Goal: Find specific page/section: Find specific page/section

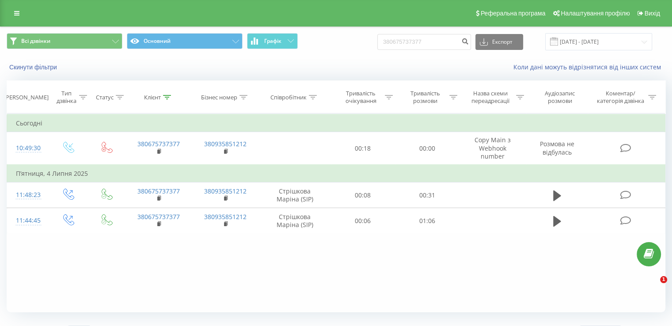
click at [431, 39] on input "380675737377" at bounding box center [424, 42] width 94 height 16
click at [398, 41] on input "80673824101" at bounding box center [424, 42] width 94 height 16
type input "0673824101"
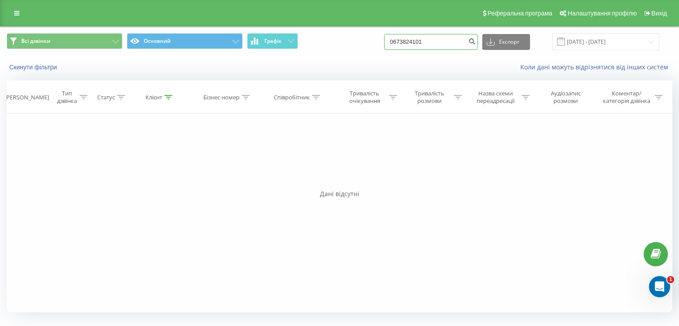
click at [436, 42] on input "0673824101" at bounding box center [431, 42] width 94 height 16
paste input "8"
type input "80673824101"
